Goal: Navigation & Orientation: Find specific page/section

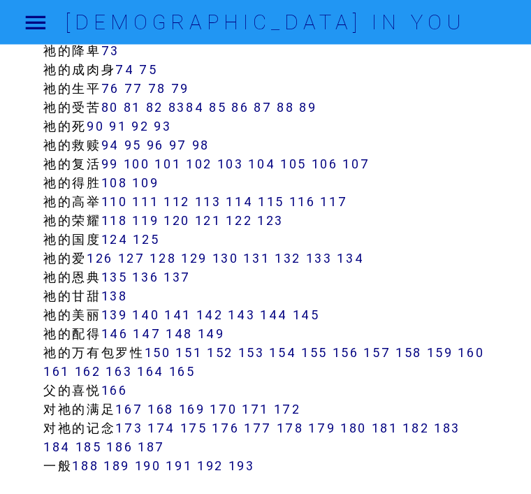
scroll to position [837, 0]
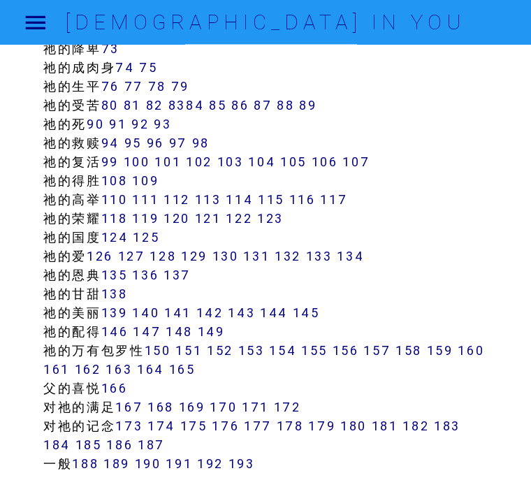
click at [159, 312] on link "140" at bounding box center [145, 313] width 27 height 16
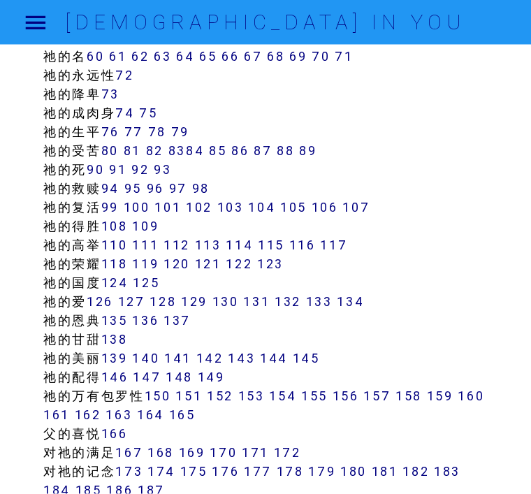
scroll to position [793, 0]
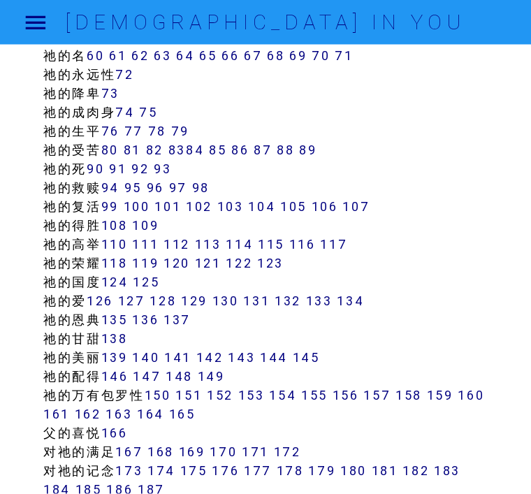
click at [128, 354] on link "139" at bounding box center [114, 358] width 27 height 16
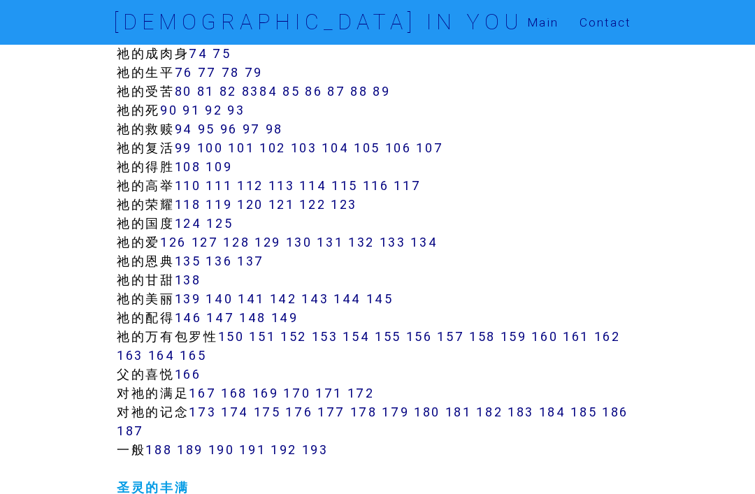
scroll to position [859, 0]
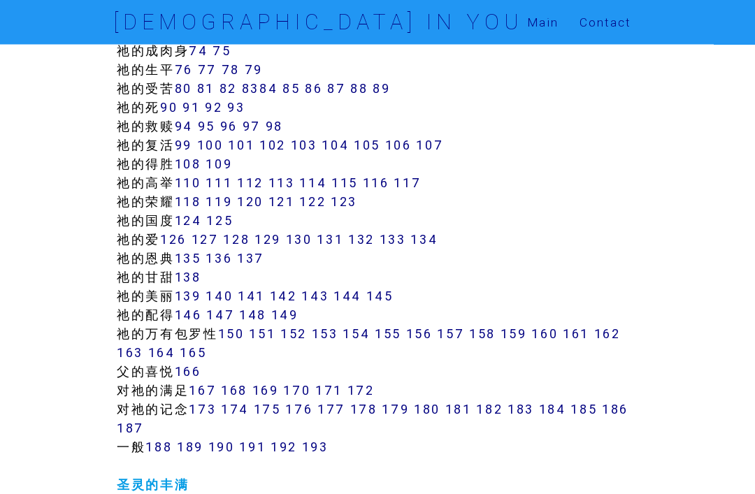
click at [355, 294] on link "144" at bounding box center [347, 296] width 28 height 16
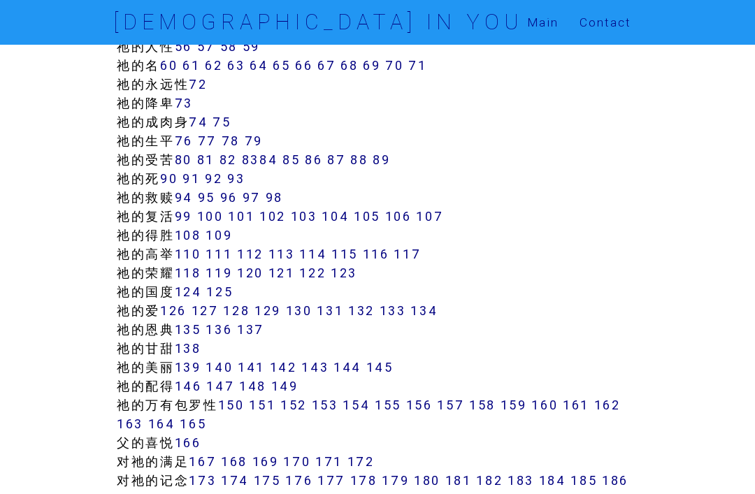
scroll to position [795, 0]
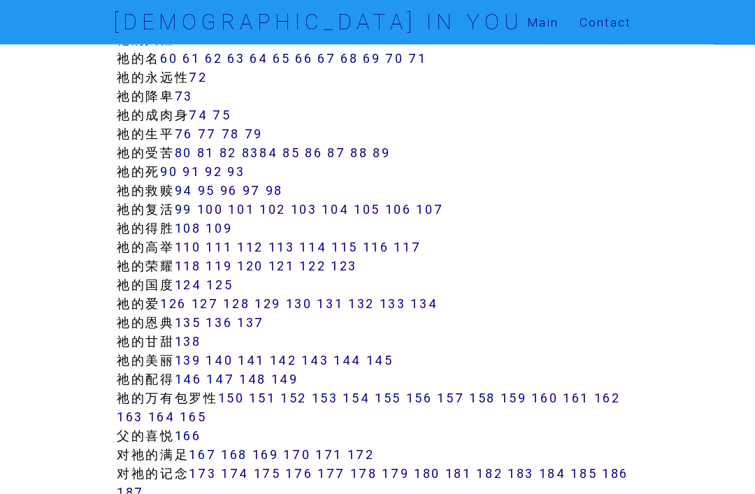
click at [278, 150] on link "84" at bounding box center [268, 153] width 18 height 16
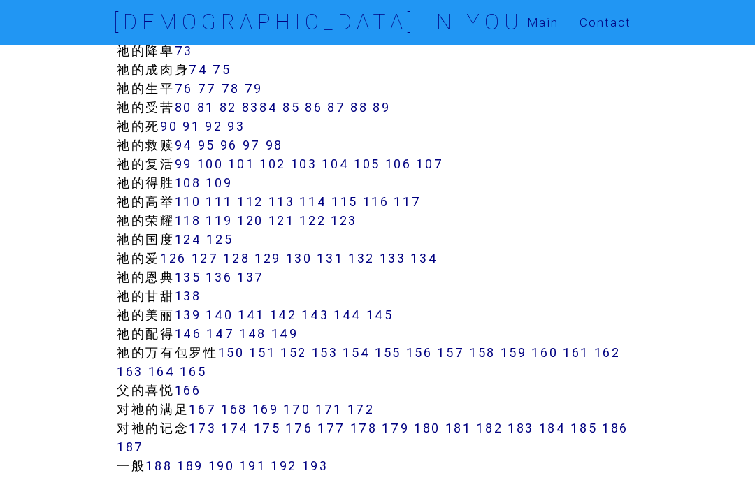
click at [192, 142] on link "94" at bounding box center [184, 145] width 18 height 16
click at [354, 312] on link "144" at bounding box center [347, 315] width 28 height 16
click at [264, 331] on link "148" at bounding box center [252, 334] width 27 height 16
click at [463, 425] on link "181" at bounding box center [458, 429] width 27 height 16
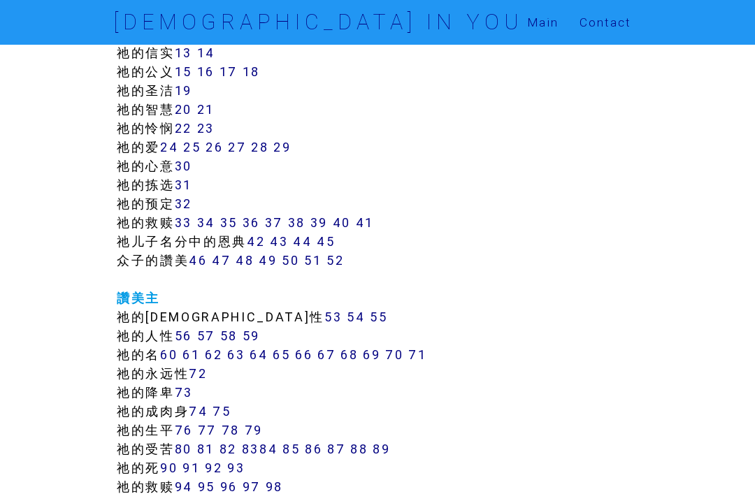
scroll to position [496, 0]
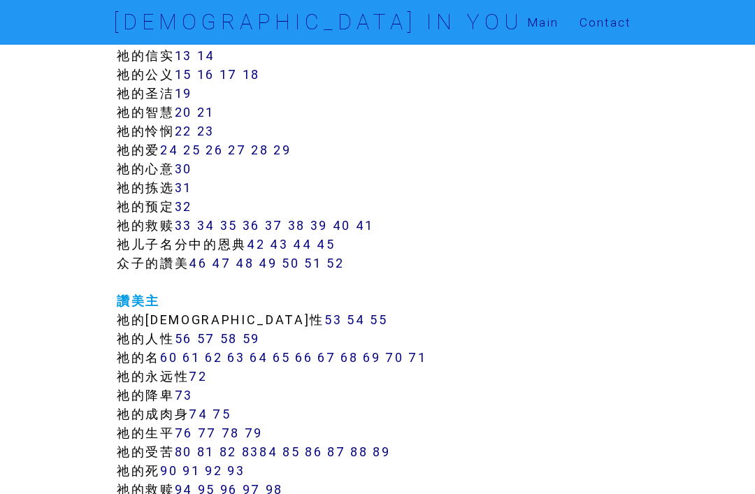
click at [333, 245] on link "45" at bounding box center [326, 244] width 18 height 16
